Goal: Task Accomplishment & Management: Manage account settings

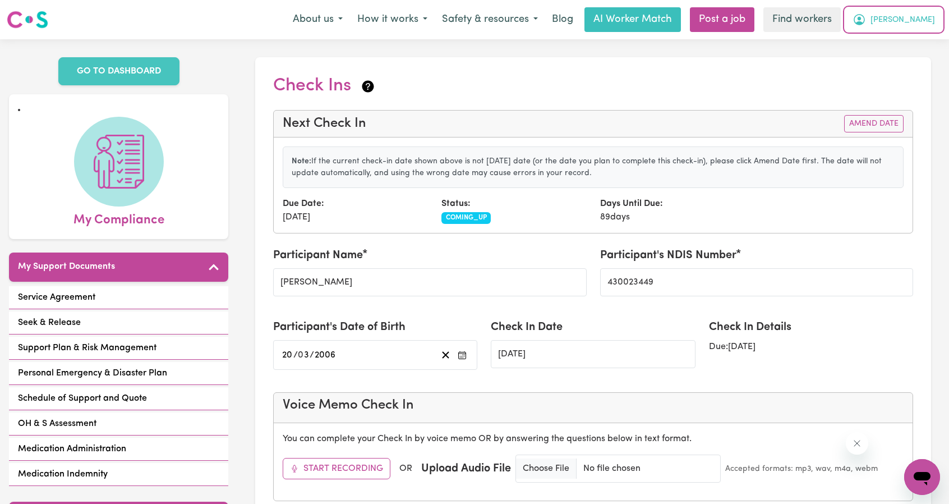
click at [469, 16] on span "[PERSON_NAME]" at bounding box center [903, 20] width 65 height 12
click at [469, 62] on link "Logout" at bounding box center [897, 64] width 89 height 21
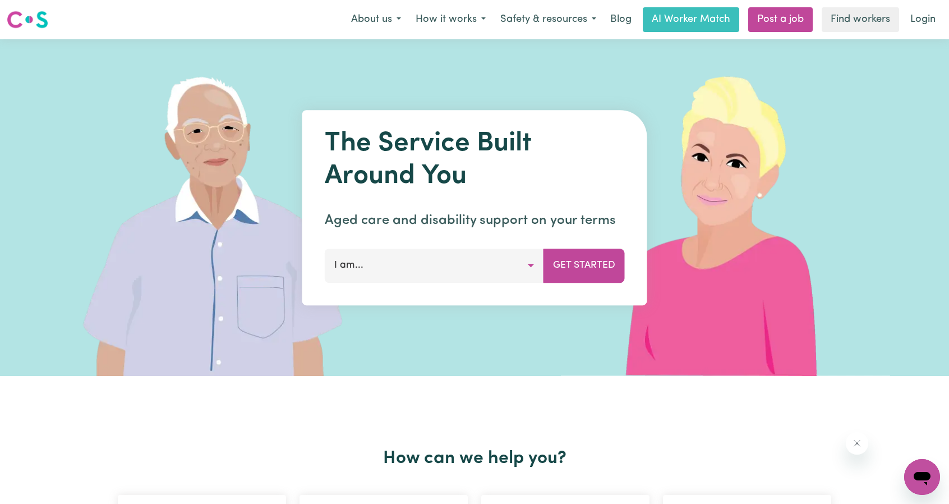
click at [469, 23] on link "Login" at bounding box center [923, 19] width 39 height 25
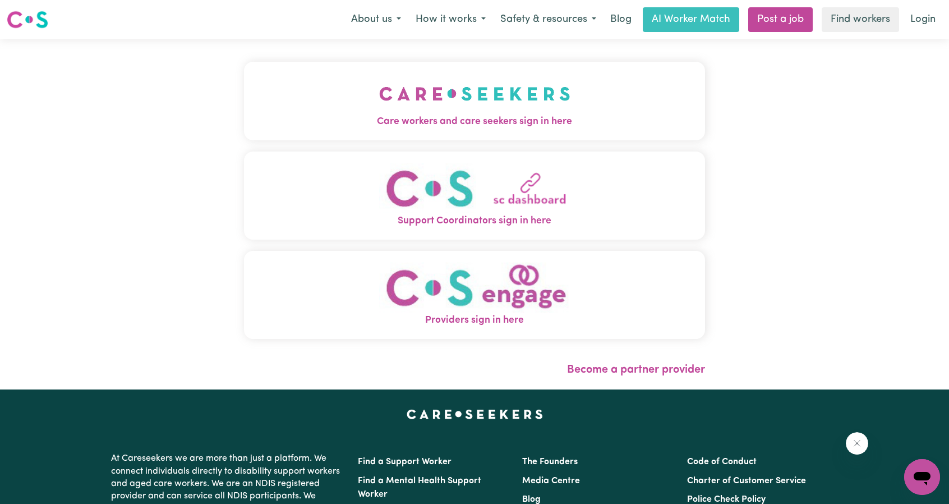
click at [351, 100] on button "Care workers and care seekers sign in here" at bounding box center [474, 101] width 461 height 79
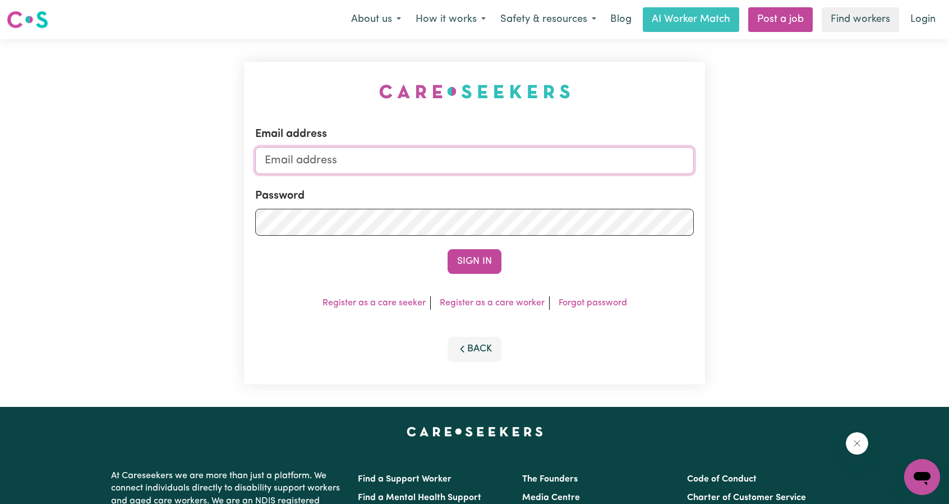
click at [446, 155] on input "Email address" at bounding box center [474, 160] width 439 height 27
drag, startPoint x: 322, startPoint y: 166, endPoint x: 561, endPoint y: 181, distance: 239.5
click at [469, 180] on form "Email address [EMAIL_ADDRESS][PERSON_NAME][DOMAIN_NAME] Password Sign In" at bounding box center [474, 200] width 439 height 148
type input "[EMAIL_ADDRESS][DOMAIN_NAME]"
click at [469, 269] on button "Sign In" at bounding box center [475, 261] width 54 height 25
